Goal: Find specific page/section: Find specific page/section

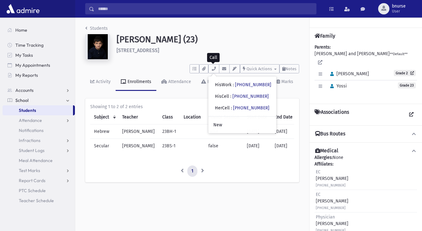
click at [25, 109] on span "Students" at bounding box center [27, 110] width 17 height 6
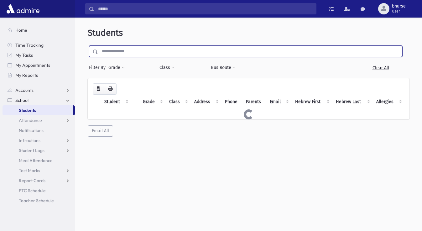
click at [126, 48] on input "text" at bounding box center [250, 51] width 304 height 11
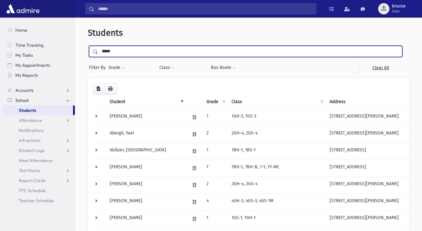
type input "*****"
click at [88, 46] on input "submit" at bounding box center [97, 50] width 18 height 8
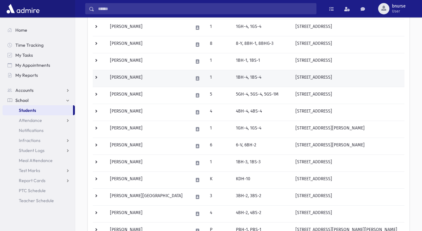
scroll to position [128, 0]
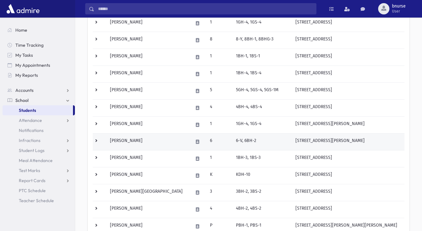
click at [145, 145] on td "Eisenberger, Shlomo" at bounding box center [147, 141] width 83 height 17
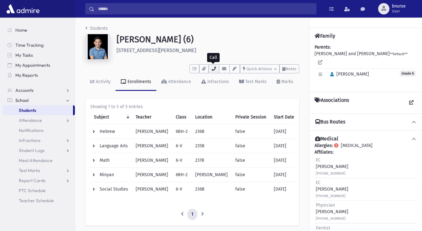
click at [214, 69] on icon "button" at bounding box center [213, 69] width 5 height 4
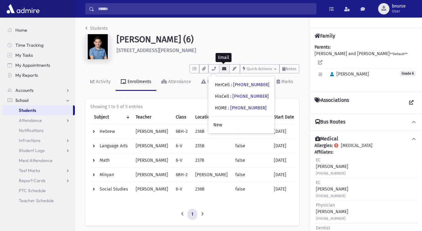
click at [220, 69] on button "button" at bounding box center [224, 68] width 11 height 9
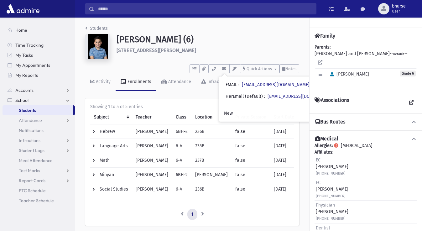
click at [125, 62] on div "To Do's No open tasks Show List Documents No documents Show List • HerCell : (9…" at bounding box center [192, 68] width 214 height 12
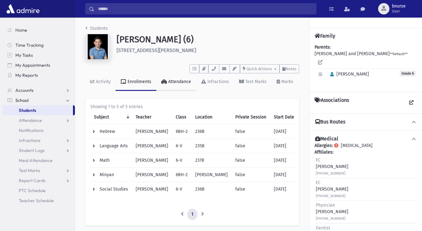
click at [176, 79] on div "Attendance" at bounding box center [179, 81] width 24 height 5
click at [98, 157] on td "Math" at bounding box center [111, 160] width 42 height 14
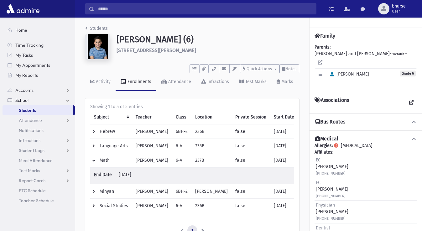
click at [95, 160] on td "Math" at bounding box center [111, 160] width 42 height 14
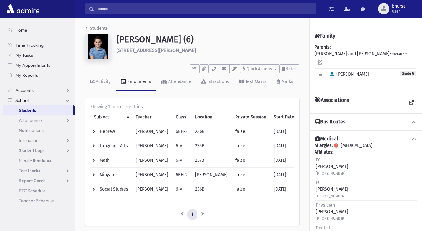
click at [100, 176] on td "Minyan" at bounding box center [111, 175] width 42 height 14
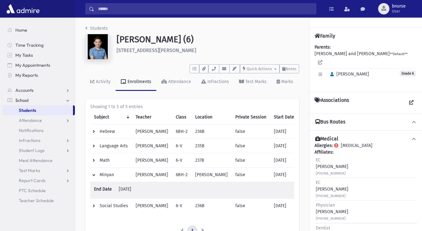
click at [99, 176] on td "Minyan" at bounding box center [111, 175] width 42 height 14
click at [98, 176] on td "Minyan" at bounding box center [111, 175] width 42 height 14
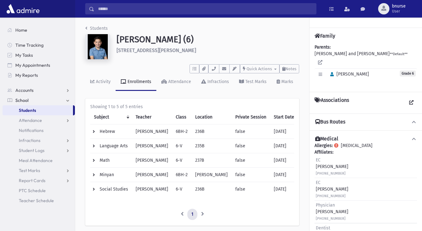
click at [43, 113] on link "Students" at bounding box center [38, 110] width 70 height 10
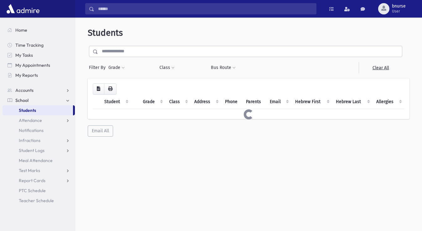
drag, startPoint x: 112, startPoint y: 36, endPoint x: 114, endPoint y: 48, distance: 11.6
click at [112, 40] on div "Students Filter By Grade * ** * * * * * * * * * * * * ** ** ** ** Filter" at bounding box center [249, 82] width 342 height 124
click at [114, 48] on input "text" at bounding box center [250, 51] width 304 height 11
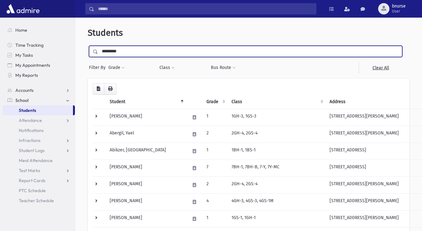
type input "*********"
click at [88, 46] on input "submit" at bounding box center [97, 50] width 18 height 8
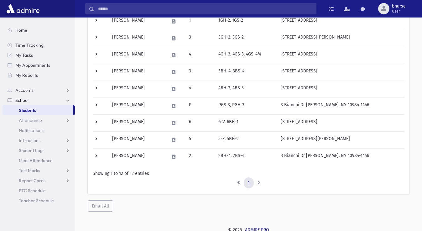
scroll to position [149, 0]
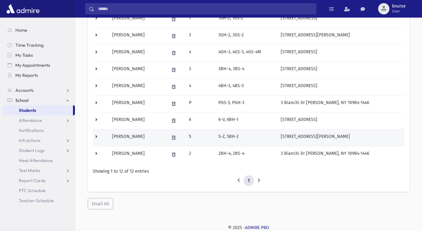
click at [148, 138] on td "[PERSON_NAME]" at bounding box center [136, 137] width 57 height 17
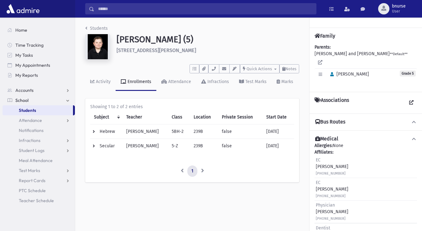
click at [47, 112] on link "Students" at bounding box center [38, 110] width 70 height 10
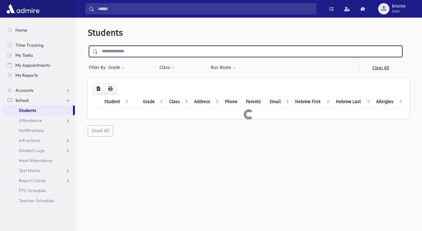
click at [135, 53] on input "text" at bounding box center [250, 51] width 304 height 11
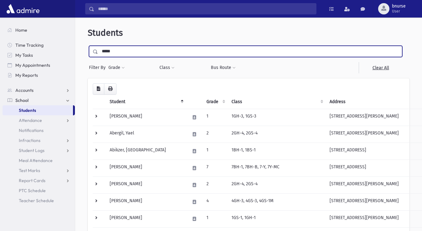
type input "*****"
click at [88, 46] on input "submit" at bounding box center [97, 50] width 18 height 8
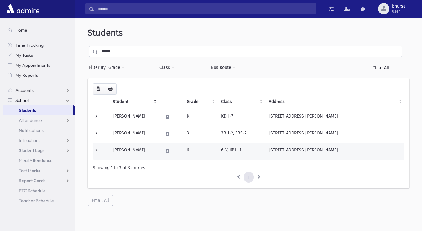
click at [132, 147] on td "Sokol, Yitzy" at bounding box center [134, 151] width 50 height 17
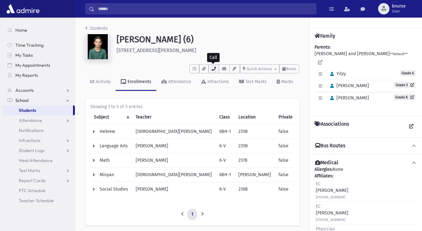
click at [211, 70] on icon "button" at bounding box center [213, 69] width 5 height 4
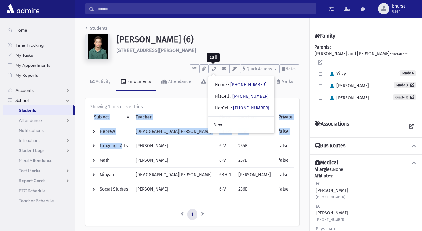
drag, startPoint x: 150, startPoint y: 127, endPoint x: 27, endPoint y: 210, distance: 148.6
click at [62, 192] on div "Search Results All Accounts" at bounding box center [211, 126] width 422 height 253
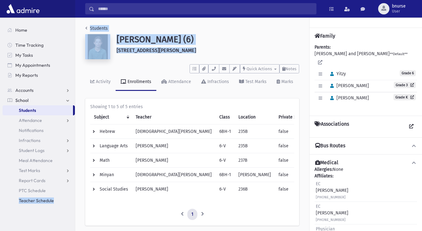
click at [187, 44] on h1 "Sokol, Yitzy (6)" at bounding box center [208, 39] width 183 height 11
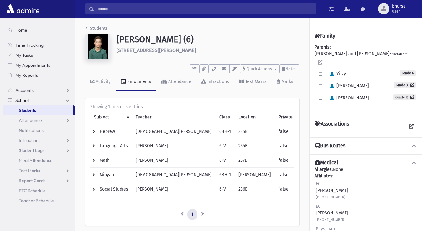
click at [53, 112] on link "Students" at bounding box center [38, 110] width 70 height 10
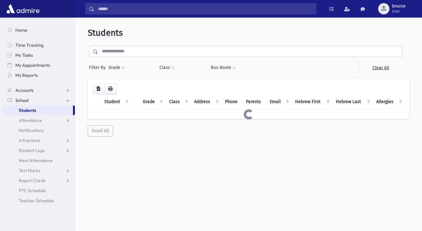
click at [157, 55] on input "text" at bounding box center [250, 51] width 304 height 11
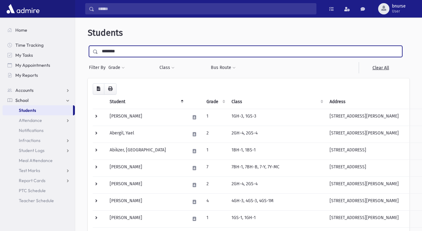
type input "********"
click at [88, 46] on input "submit" at bounding box center [97, 50] width 18 height 8
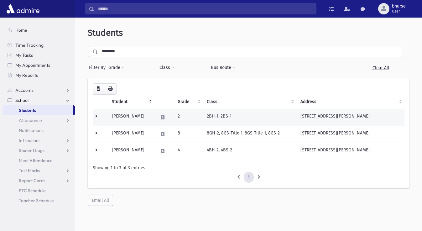
click at [141, 114] on td "Franklin, Ahron" at bounding box center [131, 117] width 47 height 17
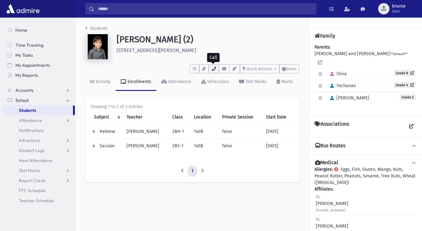
click at [216, 68] on button "button" at bounding box center [213, 68] width 11 height 9
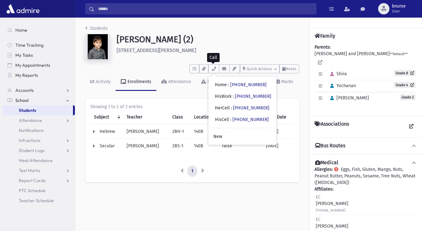
click at [176, 72] on div "To Do's No open tasks Show List Documents No documents Show List • Home : (845)…" at bounding box center [192, 68] width 214 height 12
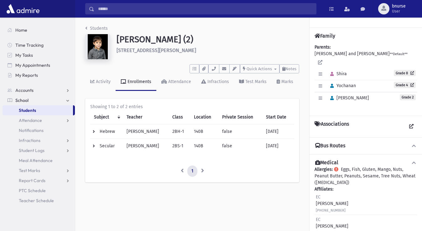
click at [54, 104] on link "School" at bounding box center [39, 100] width 72 height 10
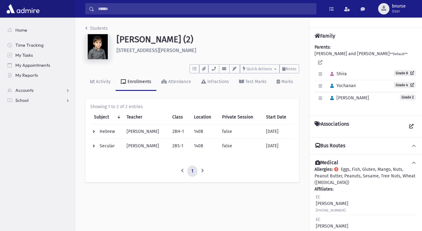
click at [52, 108] on section "Home Time Tracking My Tasks My Appointments My Reports Accounts Accounts Accoun…" at bounding box center [37, 124] width 75 height 213
click at [38, 101] on link "School" at bounding box center [39, 100] width 72 height 10
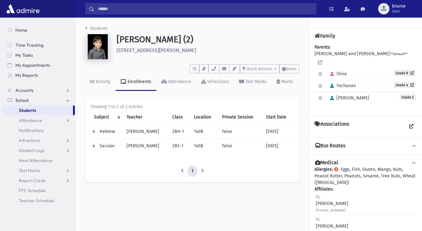
drag, startPoint x: 41, startPoint y: 109, endPoint x: 45, endPoint y: 107, distance: 5.1
click at [41, 109] on link "Students" at bounding box center [38, 110] width 70 height 10
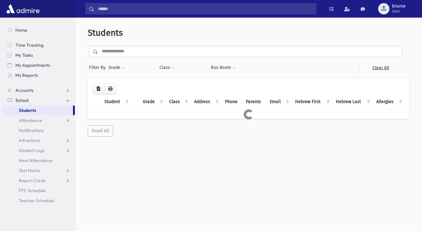
click at [141, 54] on input "text" at bounding box center [250, 51] width 304 height 11
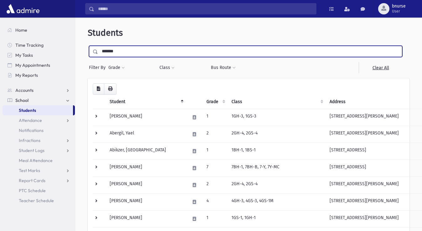
type input "*******"
click at [88, 46] on input "submit" at bounding box center [97, 50] width 18 height 8
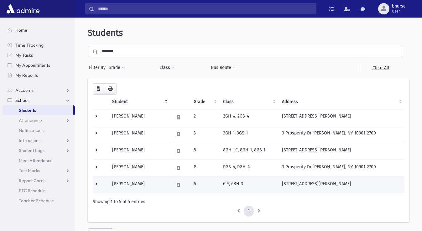
drag, startPoint x: 150, startPoint y: 186, endPoint x: 146, endPoint y: 182, distance: 5.8
click at [149, 183] on td "Brecher, Yehuda Aryeh" at bounding box center [139, 184] width 62 height 17
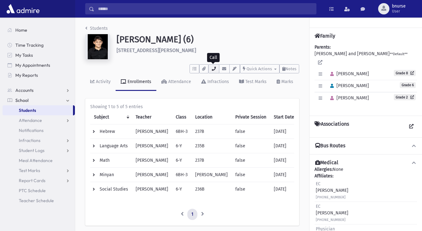
click at [210, 65] on button "button" at bounding box center [213, 68] width 11 height 9
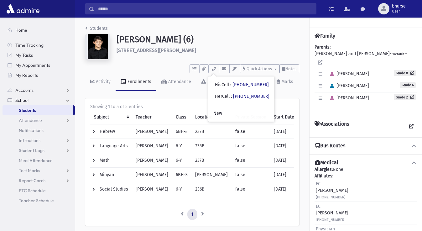
click at [336, 31] on div "Family Parents: [PERSON_NAME] and [PERSON_NAME] **Default** Edit Individual Del…" at bounding box center [365, 72] width 112 height 88
